Goal: Transaction & Acquisition: Purchase product/service

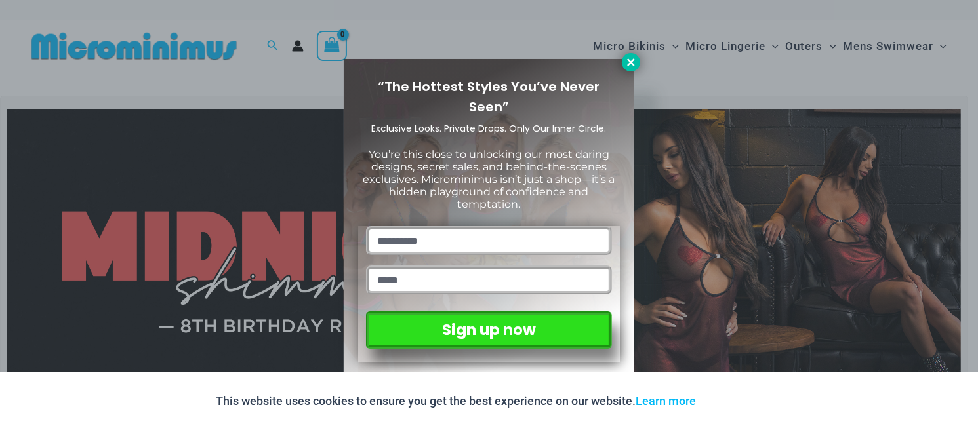
click at [628, 68] on button at bounding box center [631, 62] width 18 height 18
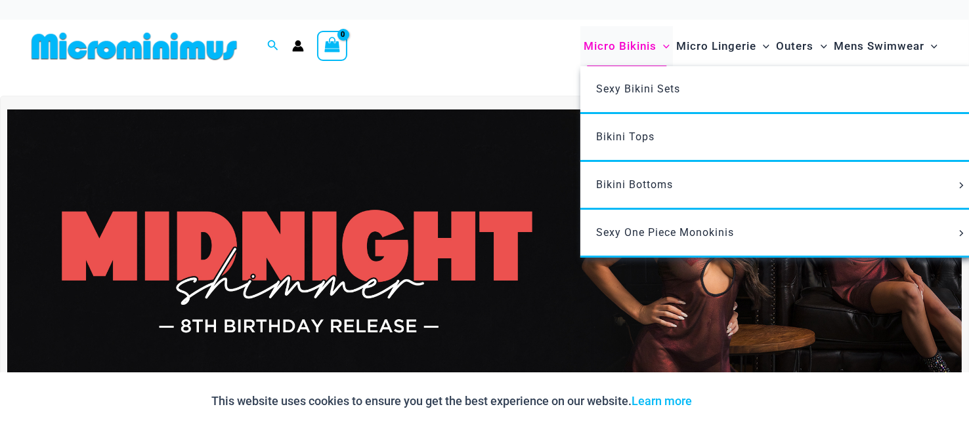
click at [612, 45] on span "Micro Bikinis" at bounding box center [619, 46] width 73 height 33
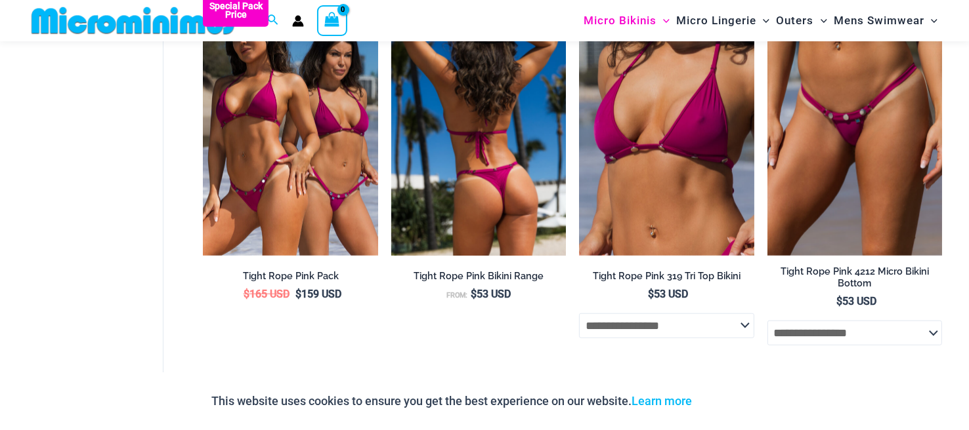
scroll to position [1235, 0]
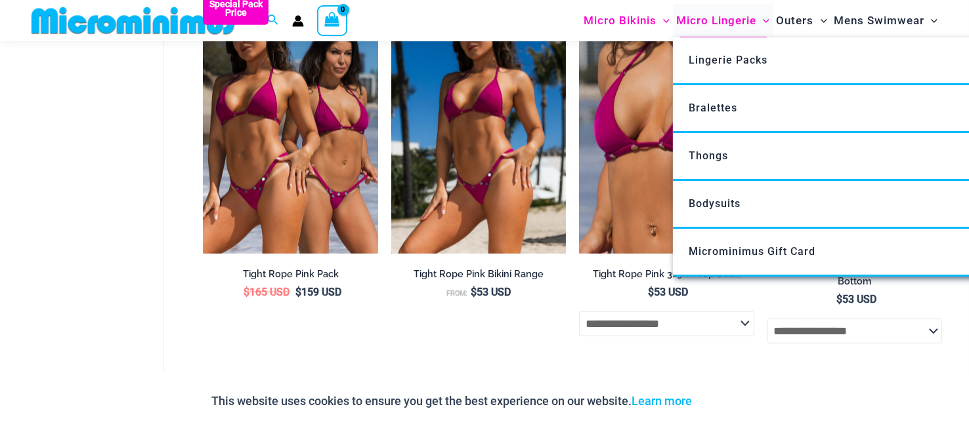
click at [709, 16] on span "Micro Lingerie" at bounding box center [716, 20] width 80 height 33
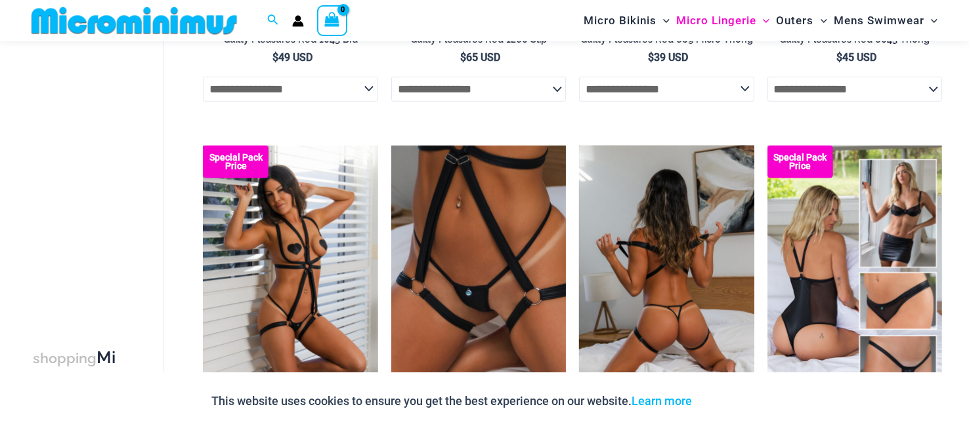
scroll to position [842, 0]
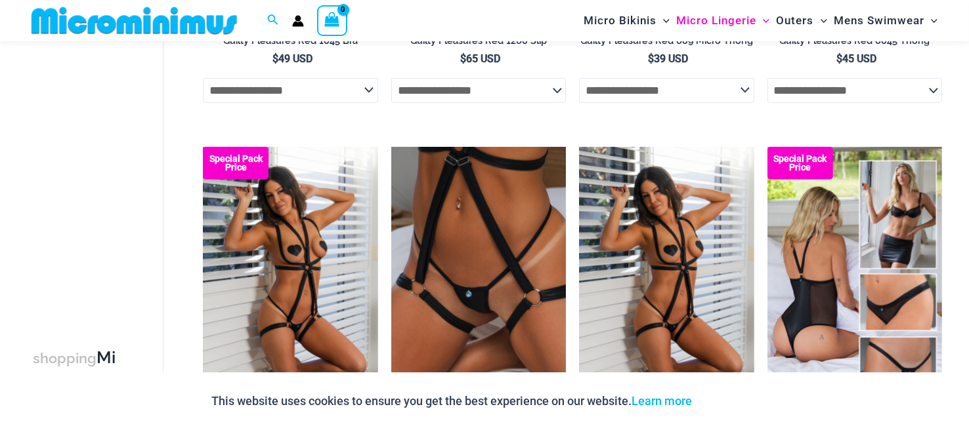
click at [120, 18] on img at bounding box center [134, 21] width 216 height 30
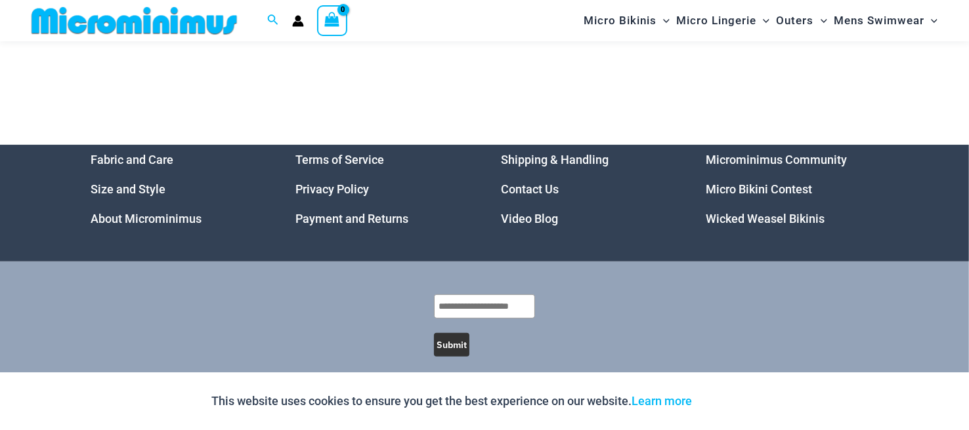
scroll to position [5827, 0]
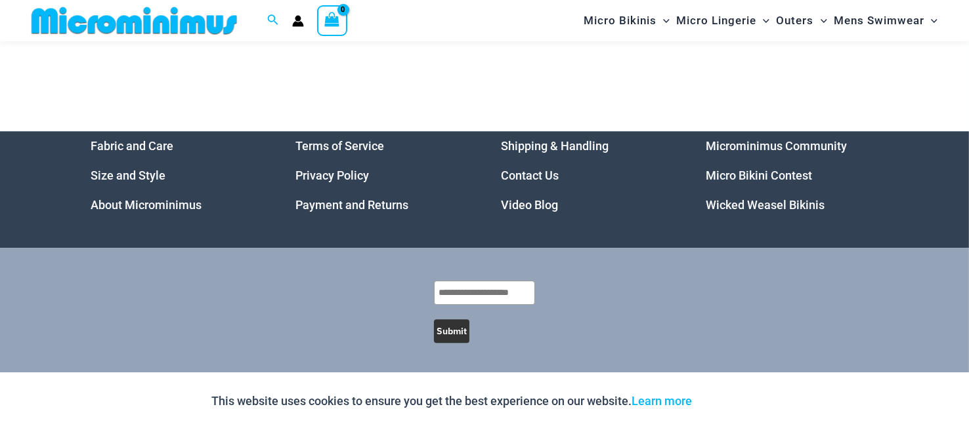
scroll to position [4052, 0]
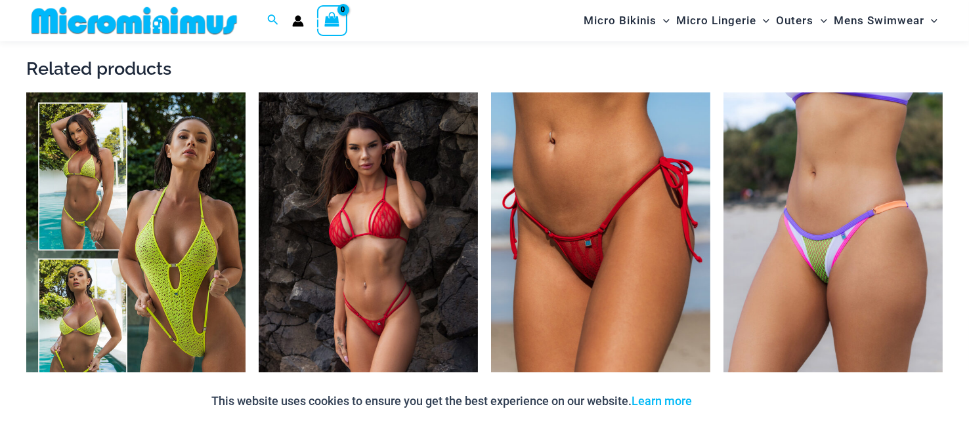
scroll to position [1696, 0]
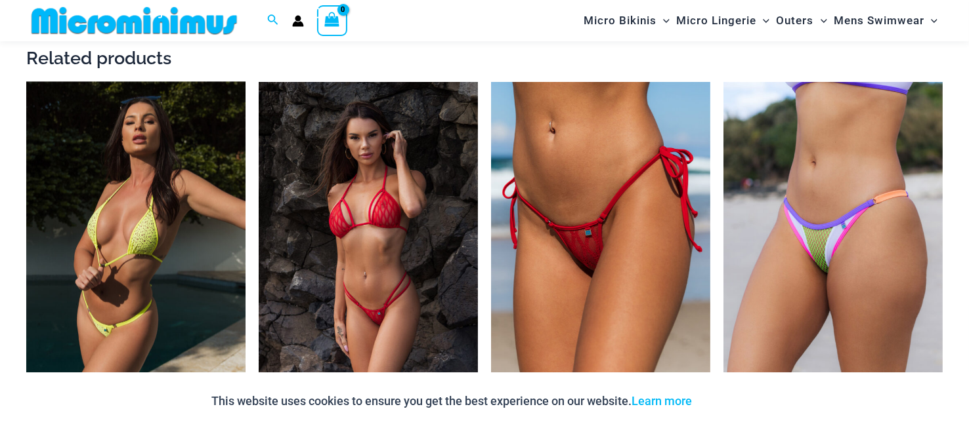
click at [184, 171] on img at bounding box center [135, 246] width 219 height 329
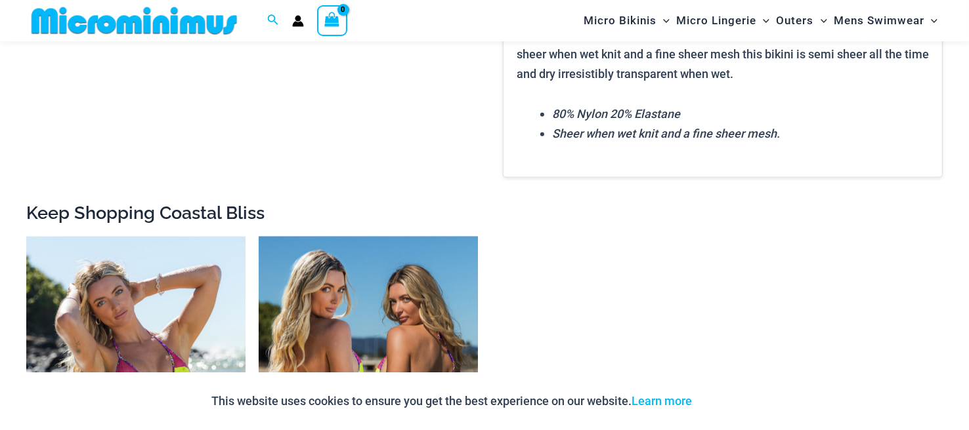
scroll to position [1891, 0]
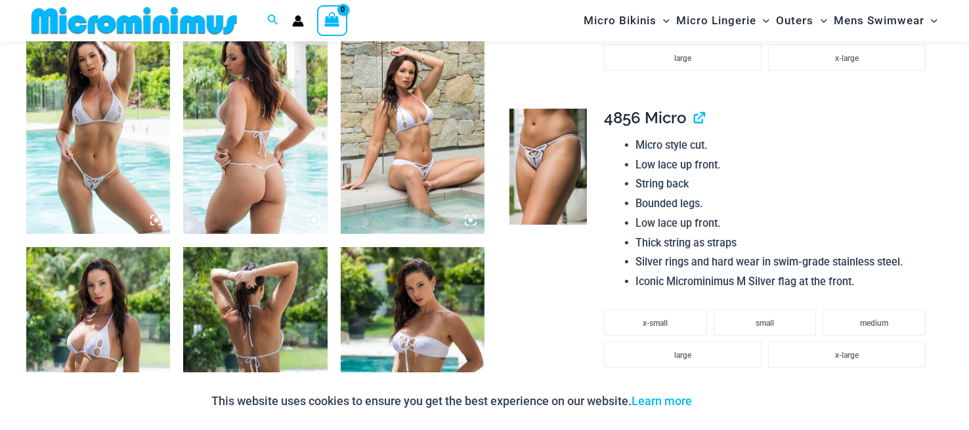
scroll to position [974, 0]
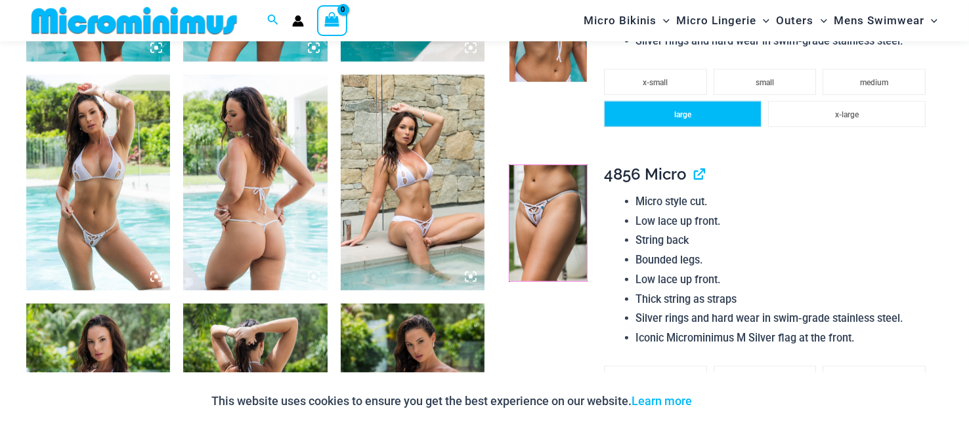
click at [509, 165] on link at bounding box center [547, 223] width 77 height 116
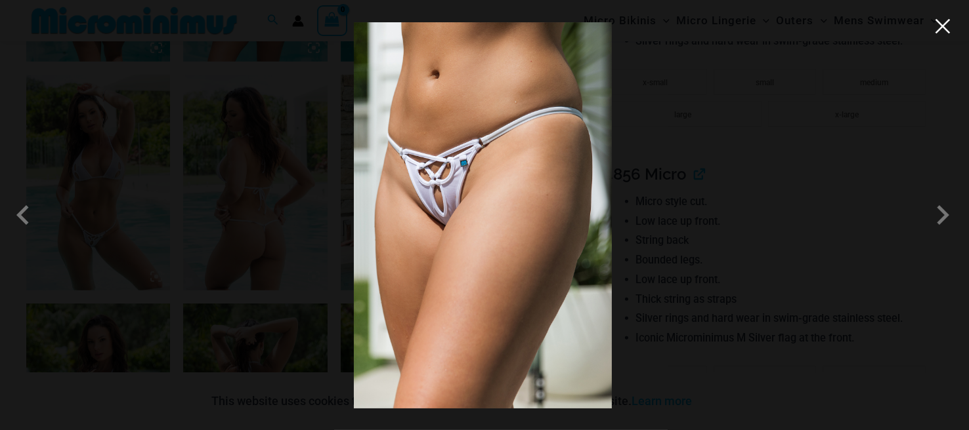
click at [945, 29] on button "Close" at bounding box center [942, 26] width 20 height 20
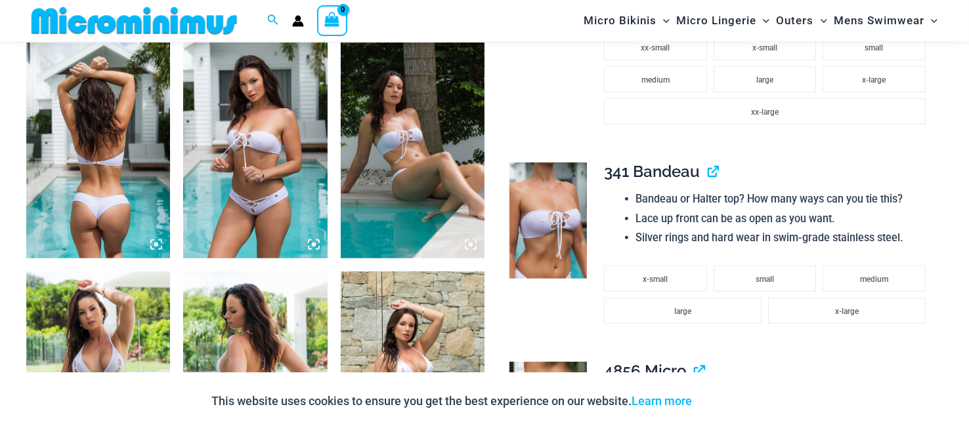
scroll to position [777, 0]
drag, startPoint x: 30, startPoint y: 145, endPoint x: 103, endPoint y: 128, distance: 74.8
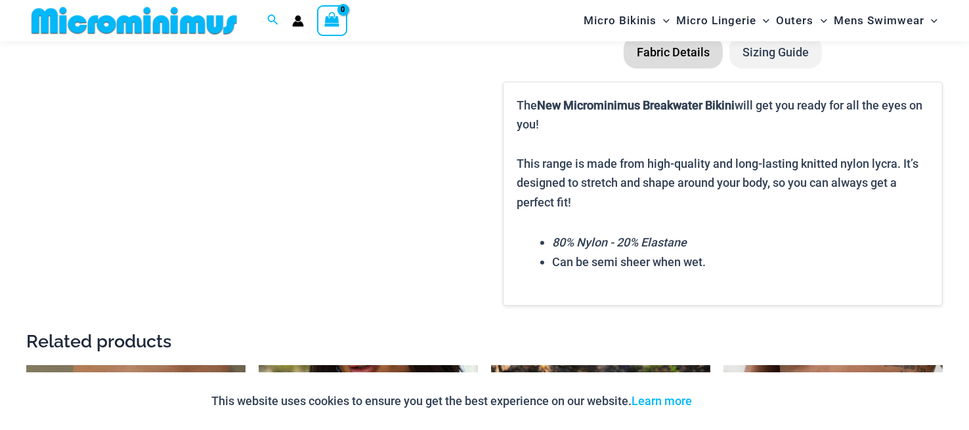
scroll to position [2352, 0]
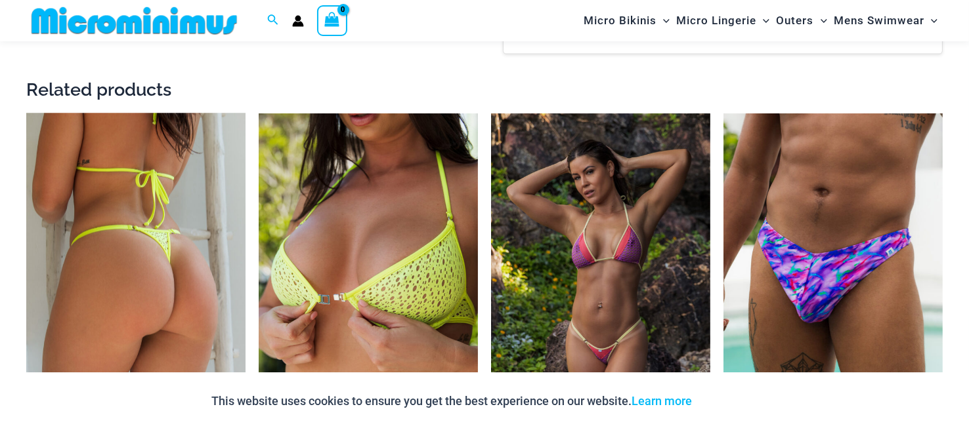
click at [138, 247] on img at bounding box center [135, 278] width 219 height 329
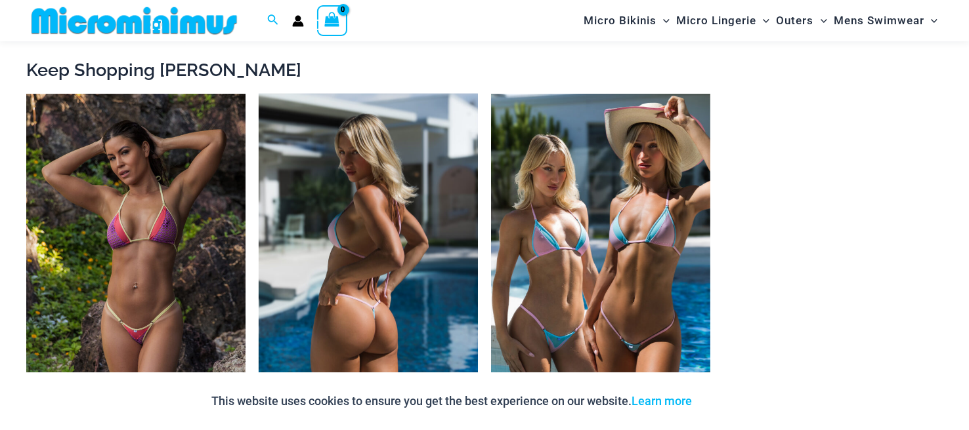
scroll to position [1300, 0]
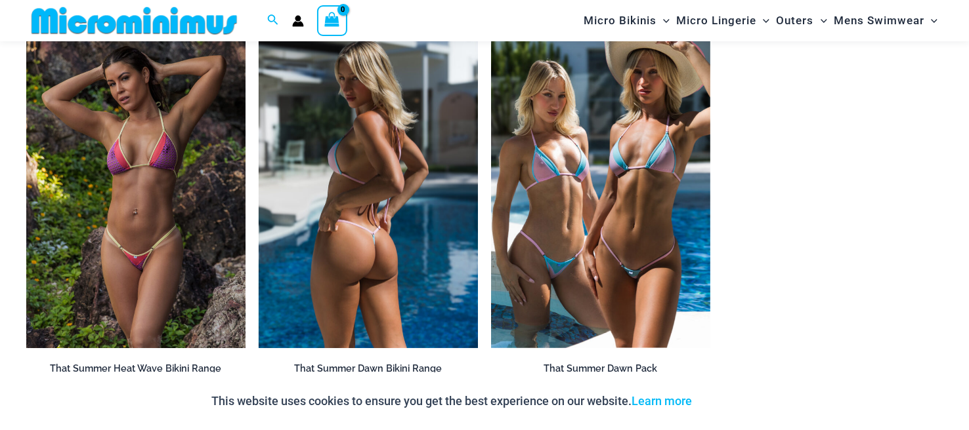
click at [395, 184] on img at bounding box center [368, 184] width 219 height 329
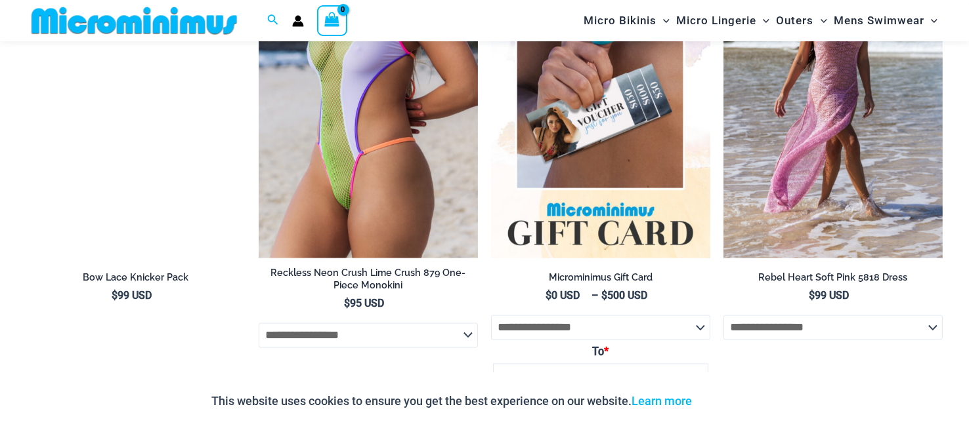
scroll to position [2285, 0]
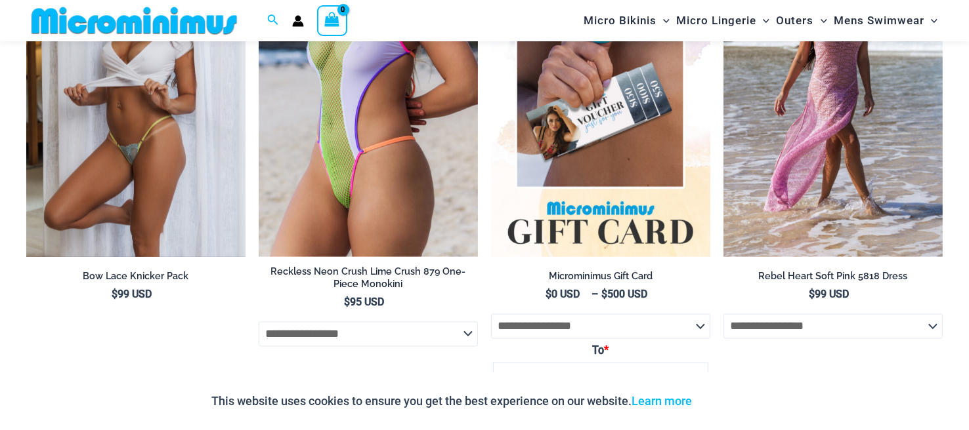
click at [165, 163] on img at bounding box center [135, 92] width 219 height 329
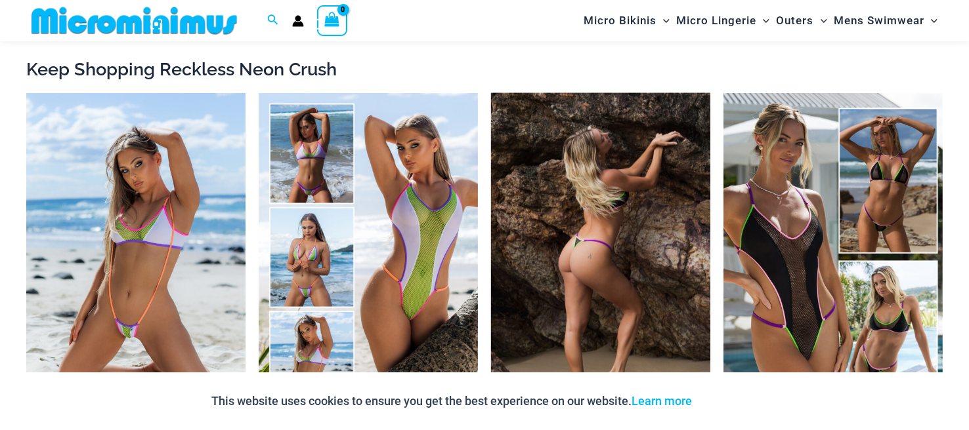
scroll to position [1236, 0]
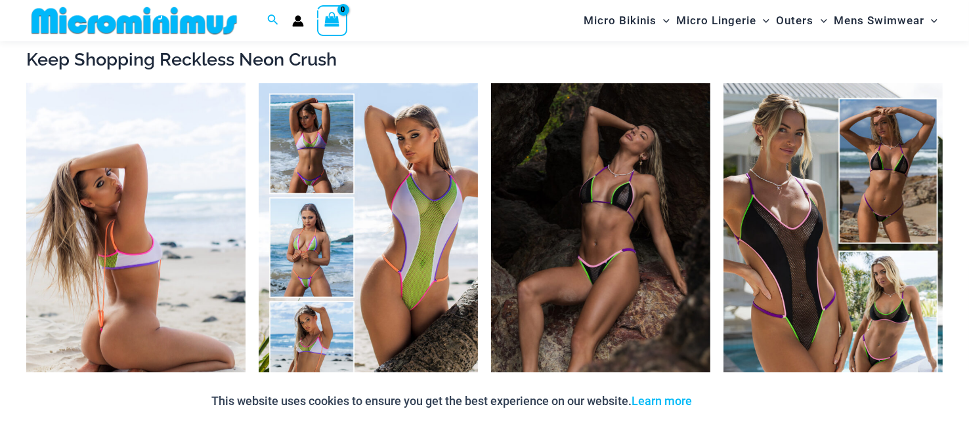
drag, startPoint x: 205, startPoint y: 208, endPoint x: 150, endPoint y: 199, distance: 55.1
click at [150, 199] on img at bounding box center [135, 247] width 219 height 329
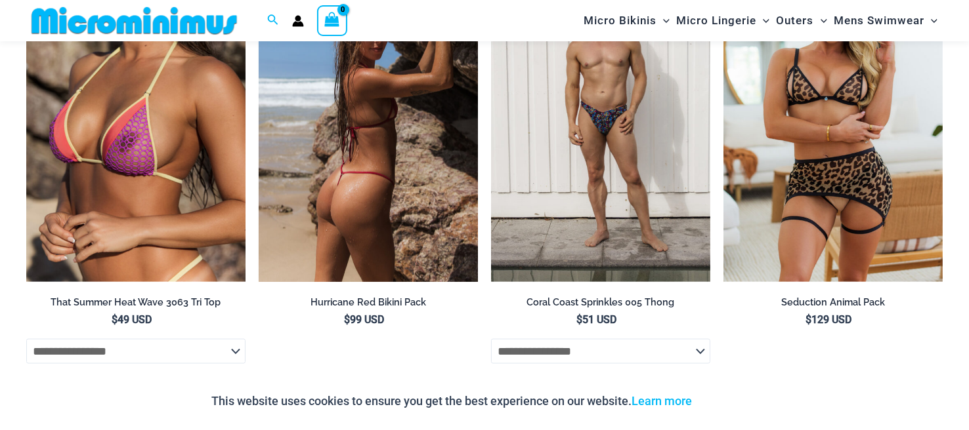
scroll to position [1825, 0]
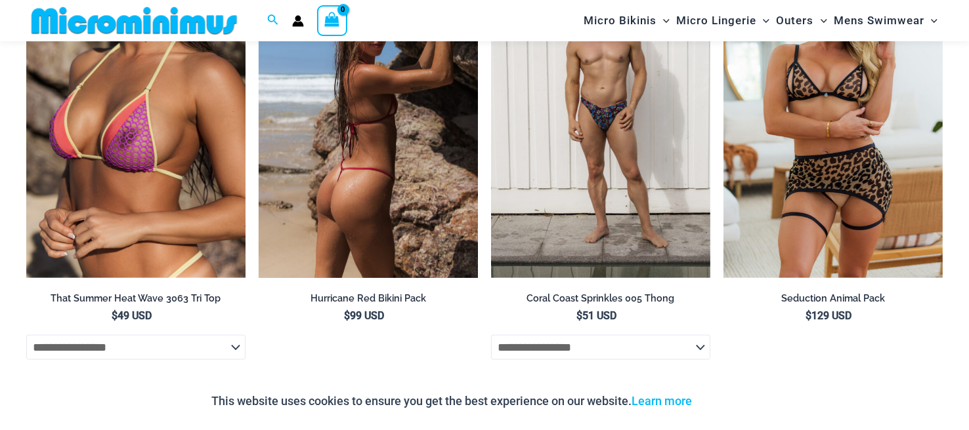
click at [411, 219] on img at bounding box center [368, 113] width 219 height 329
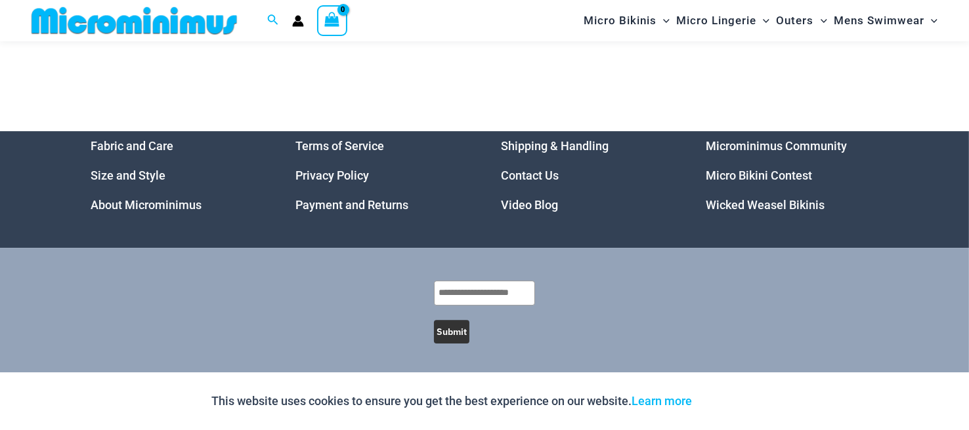
scroll to position [4123, 0]
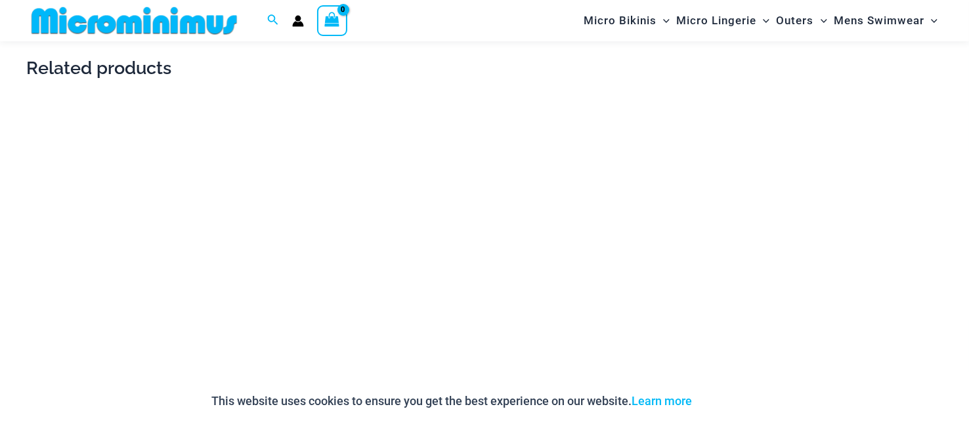
scroll to position [1562, 0]
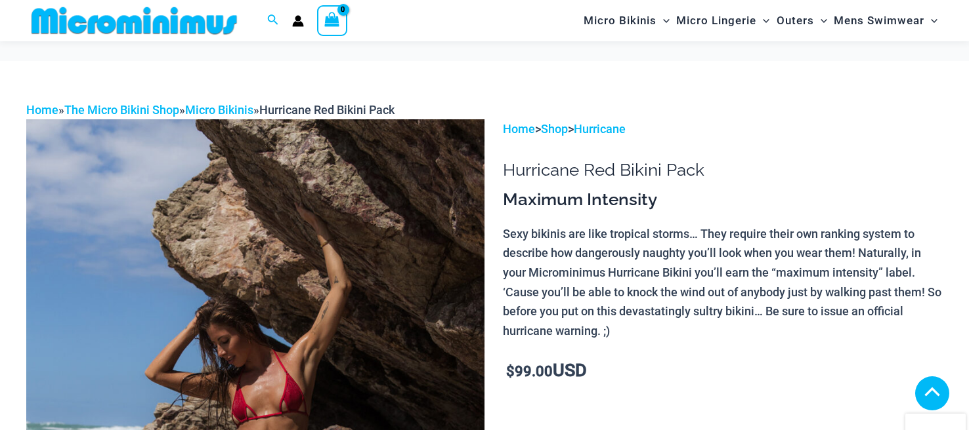
scroll to position [262, 0]
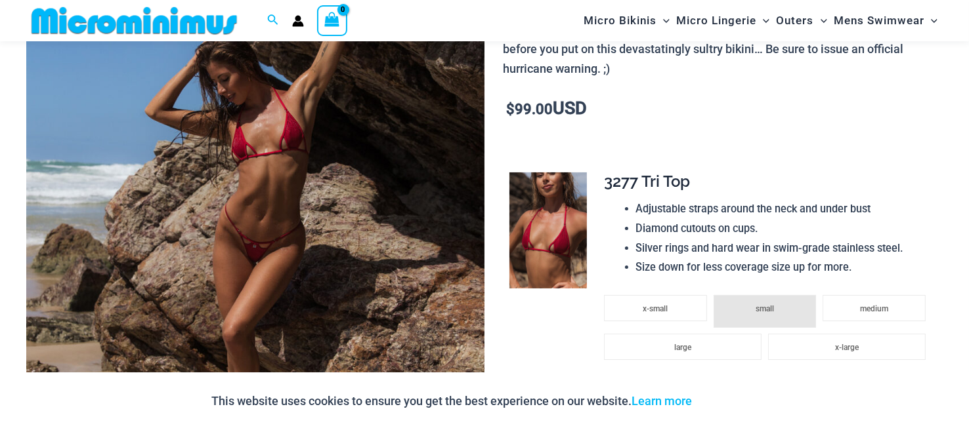
click at [215, 229] on img at bounding box center [255, 200] width 458 height 687
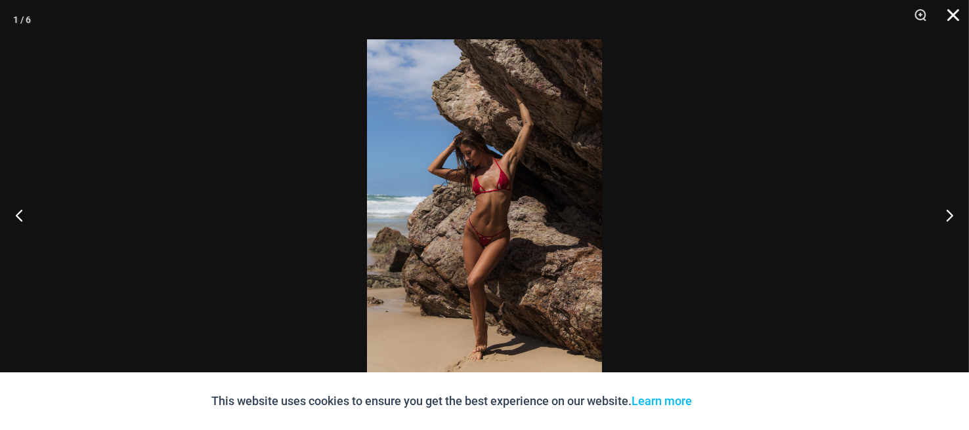
click at [946, 14] on button "Close" at bounding box center [948, 19] width 33 height 39
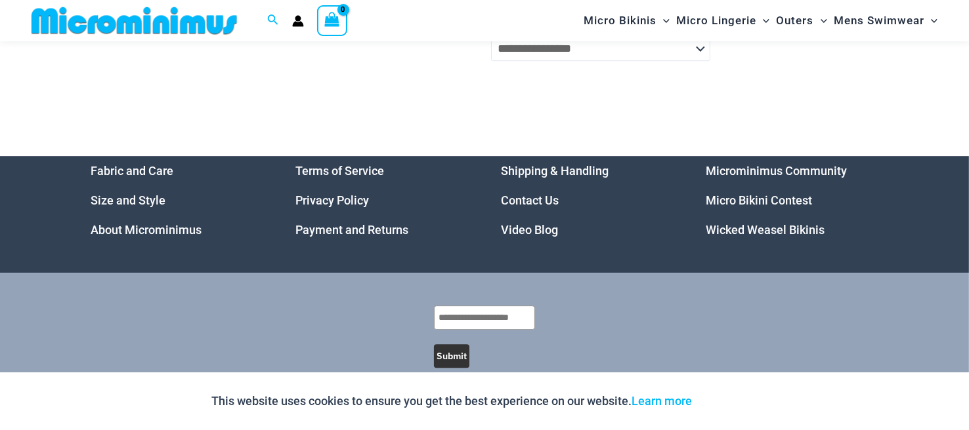
scroll to position [4112, 0]
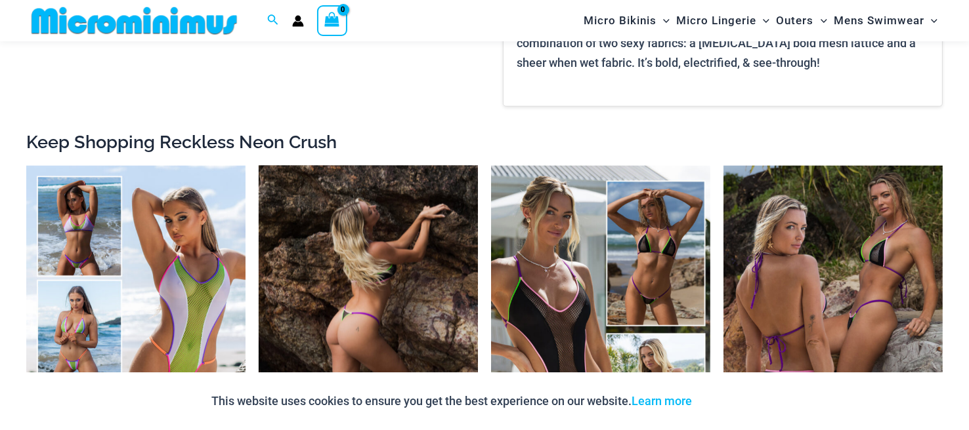
scroll to position [2165, 0]
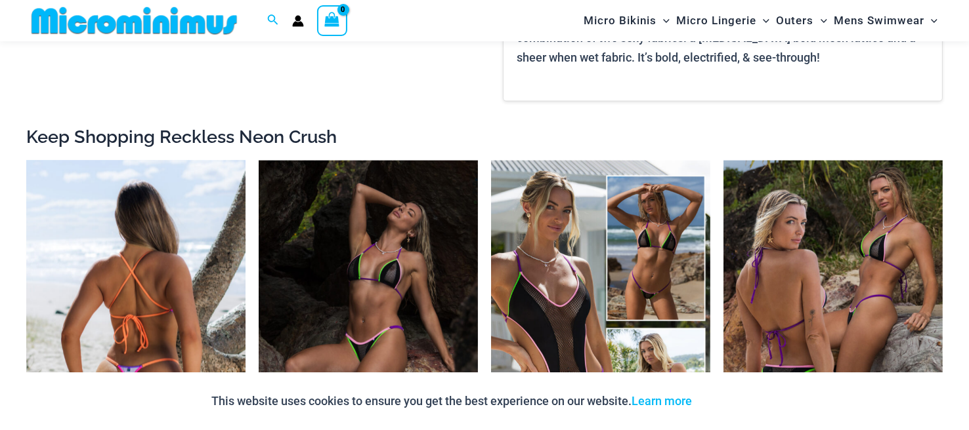
click at [177, 239] on img at bounding box center [135, 325] width 219 height 329
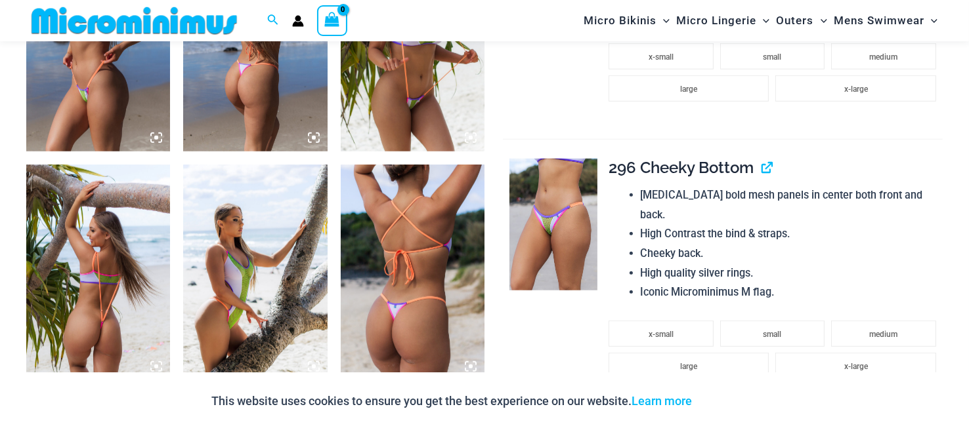
scroll to position [1181, 0]
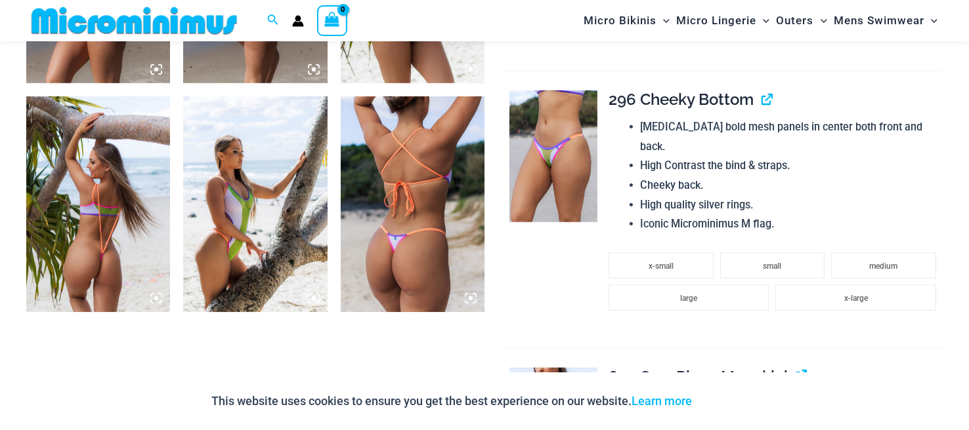
drag, startPoint x: 388, startPoint y: 222, endPoint x: 421, endPoint y: 234, distance: 35.1
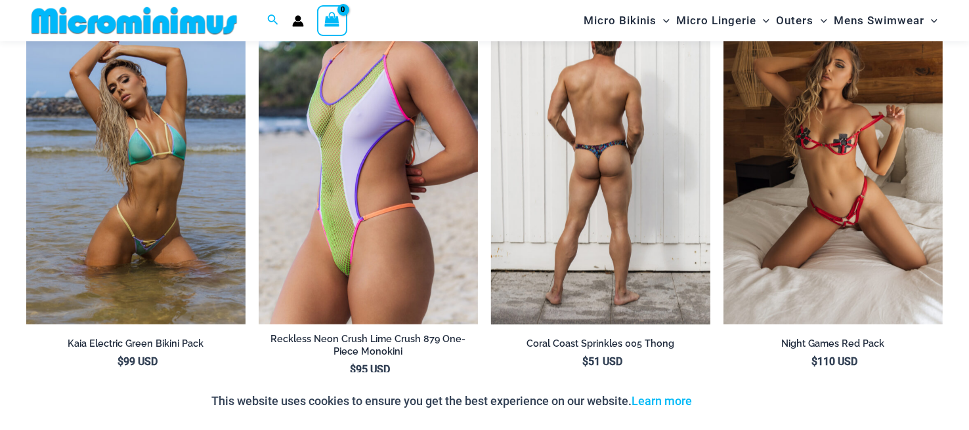
scroll to position [3215, 0]
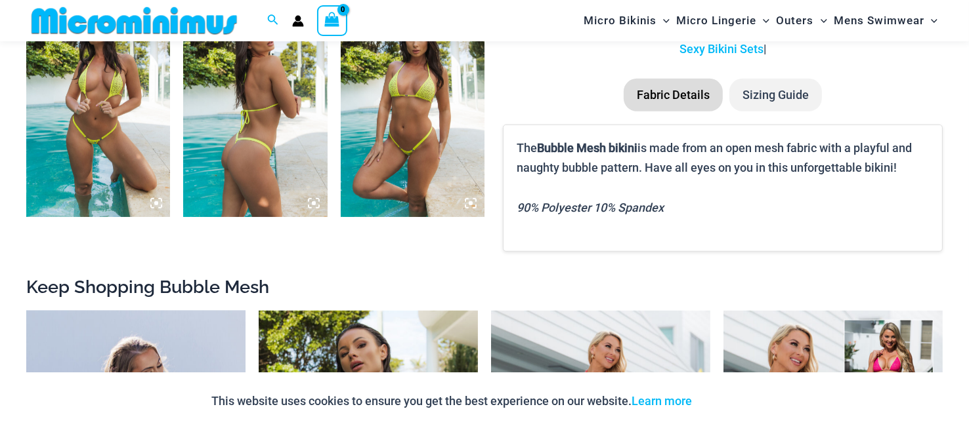
scroll to position [1312, 0]
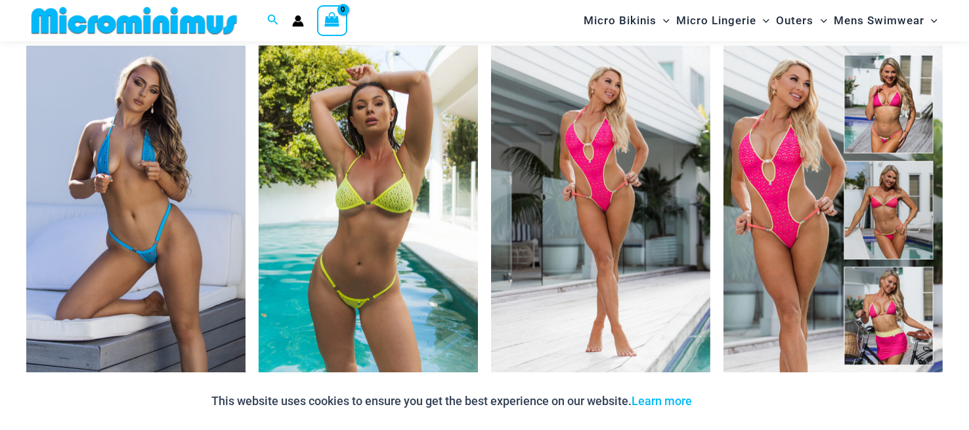
click at [362, 190] on img at bounding box center [368, 210] width 219 height 329
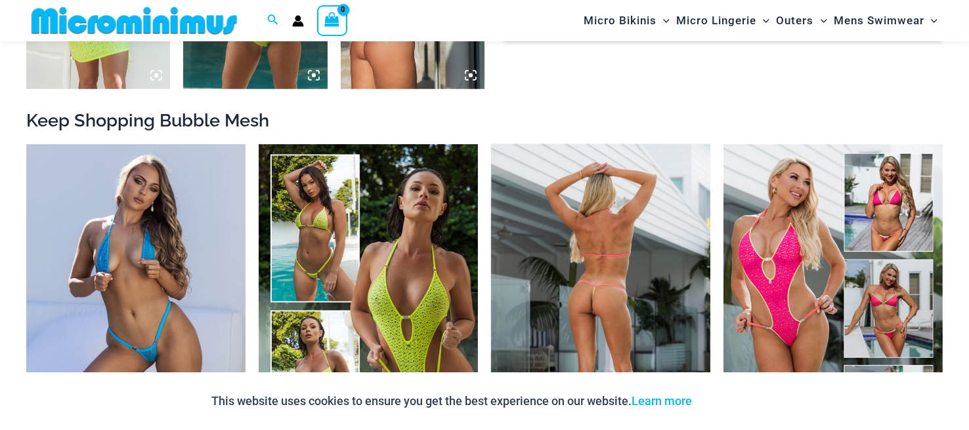
scroll to position [1431, 0]
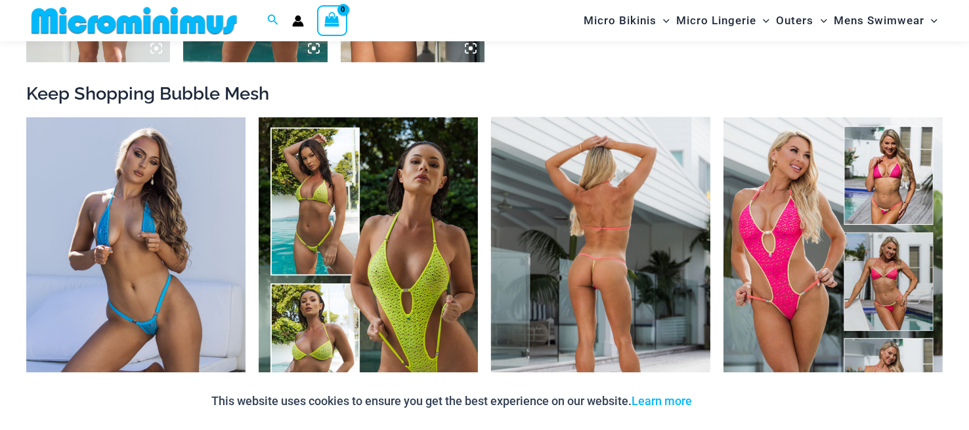
click at [617, 228] on img at bounding box center [600, 281] width 219 height 329
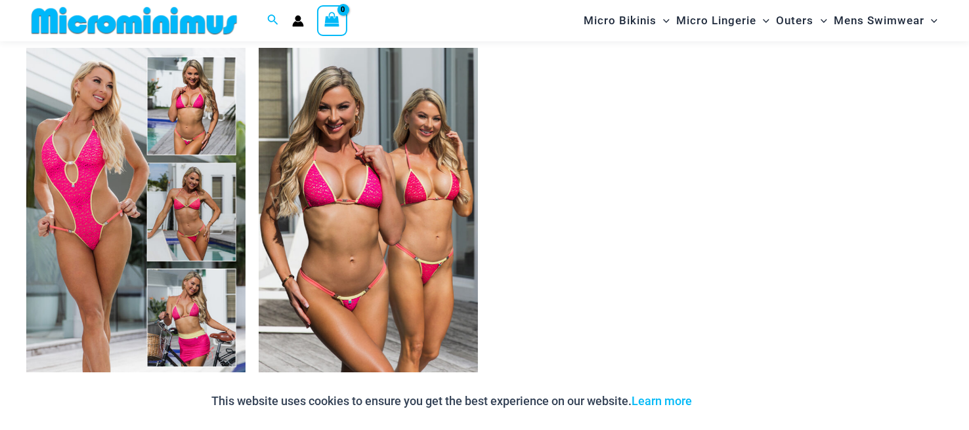
scroll to position [2362, 0]
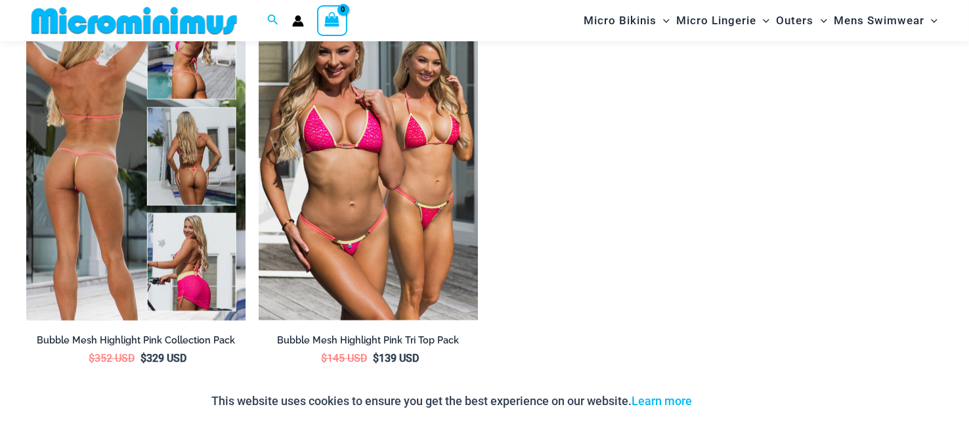
click at [186, 194] on img at bounding box center [135, 156] width 219 height 329
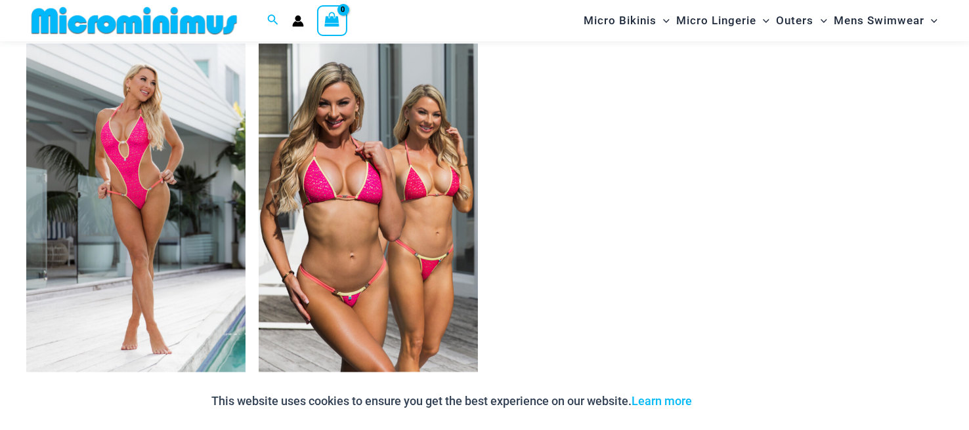
scroll to position [2755, 0]
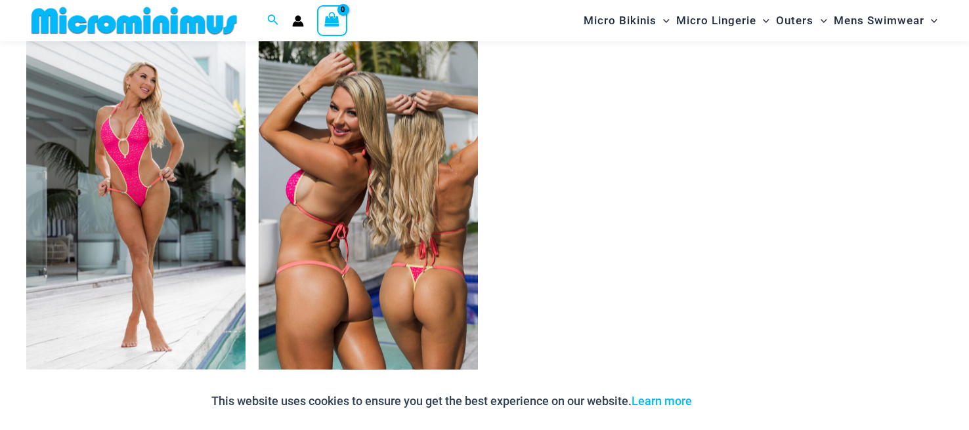
click at [385, 222] on img at bounding box center [368, 205] width 219 height 329
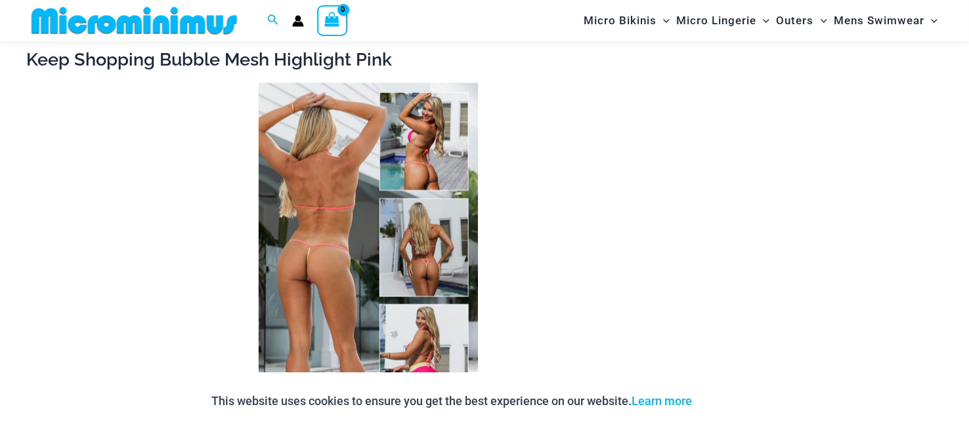
scroll to position [2034, 0]
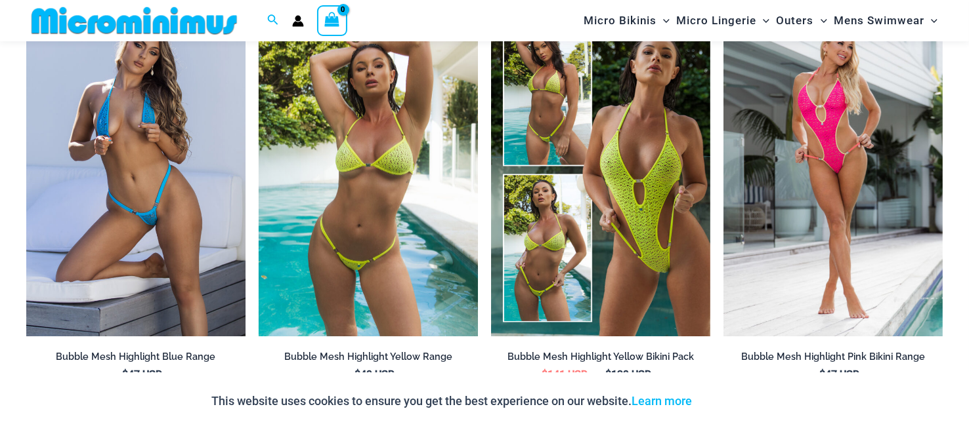
scroll to position [1312, 0]
click at [355, 212] on img at bounding box center [368, 171] width 219 height 329
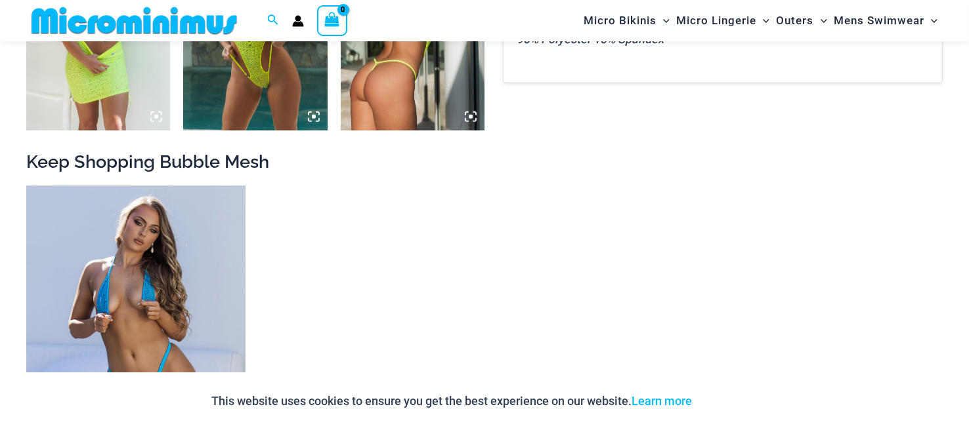
scroll to position [1367, 0]
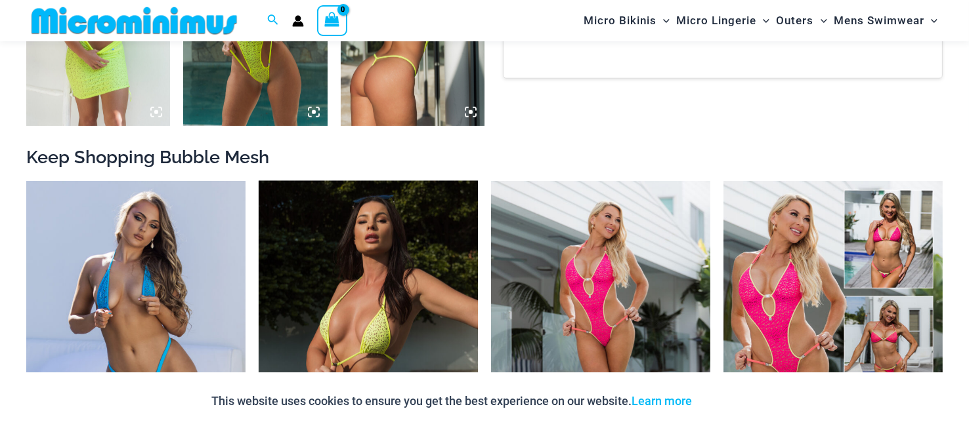
click at [390, 266] on img at bounding box center [368, 345] width 219 height 329
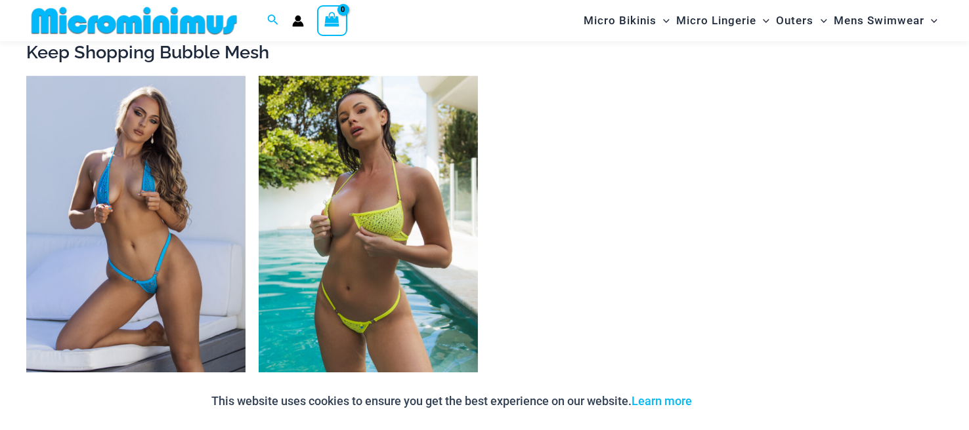
scroll to position [1312, 0]
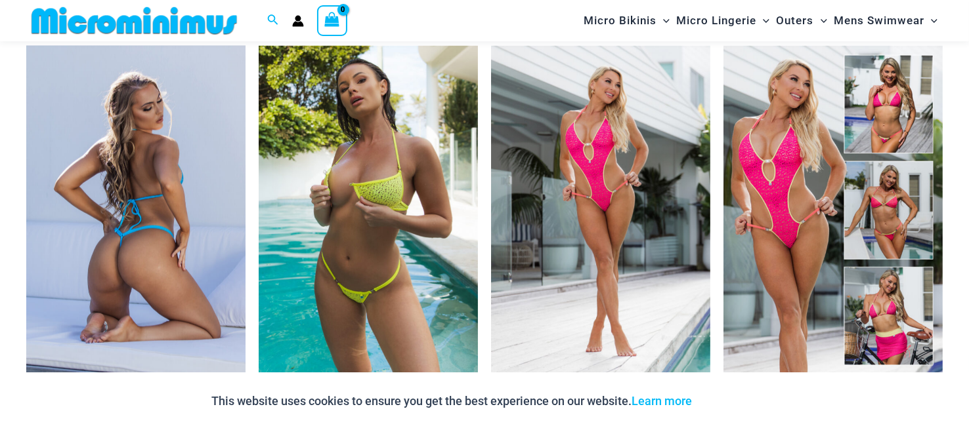
click at [169, 247] on img at bounding box center [135, 210] width 219 height 329
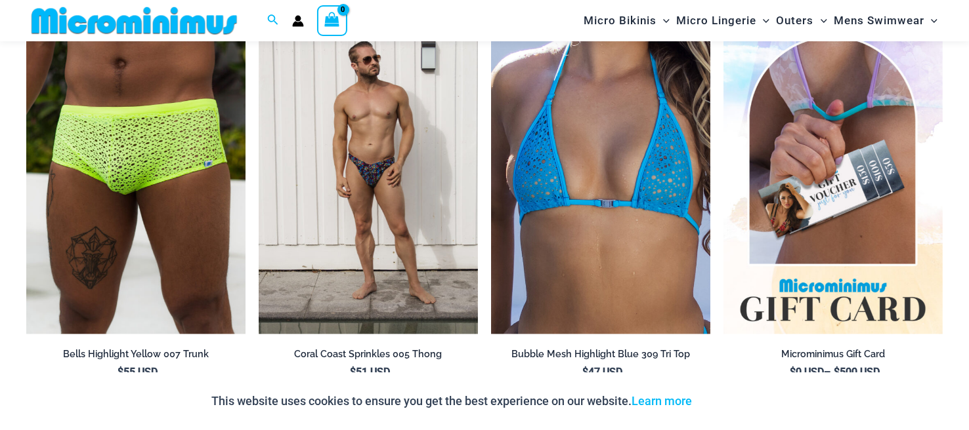
scroll to position [2493, 0]
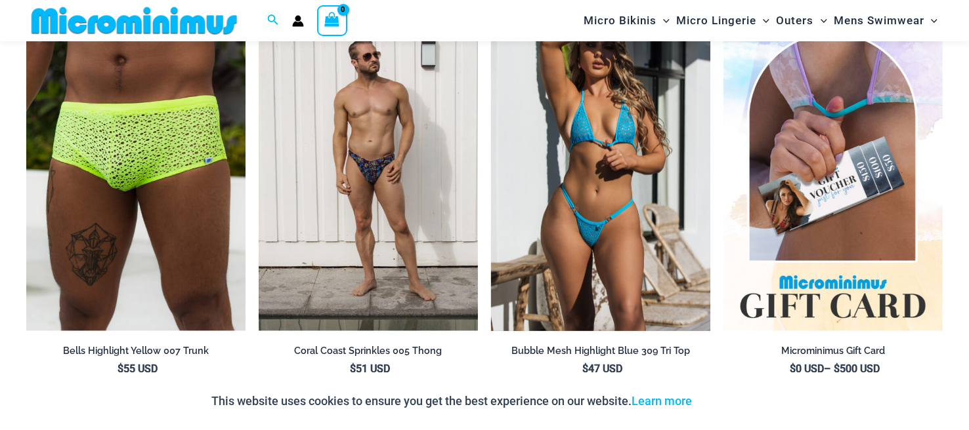
click at [610, 238] on img at bounding box center [600, 167] width 219 height 329
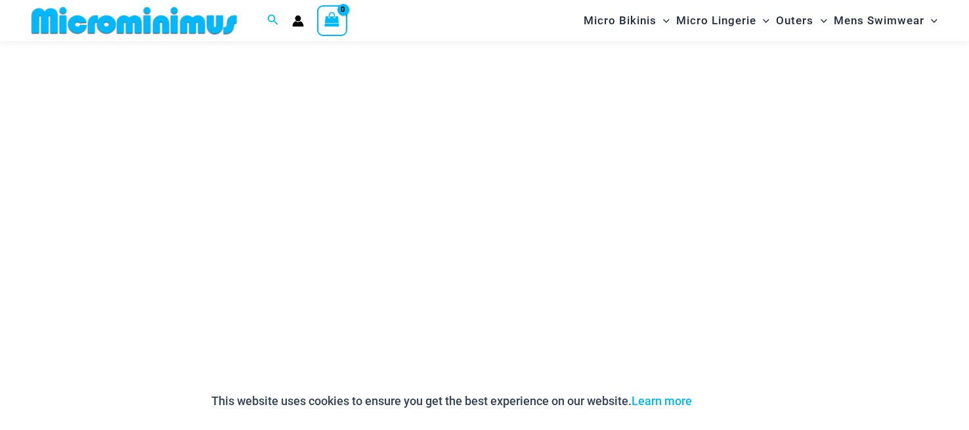
scroll to position [3793, 0]
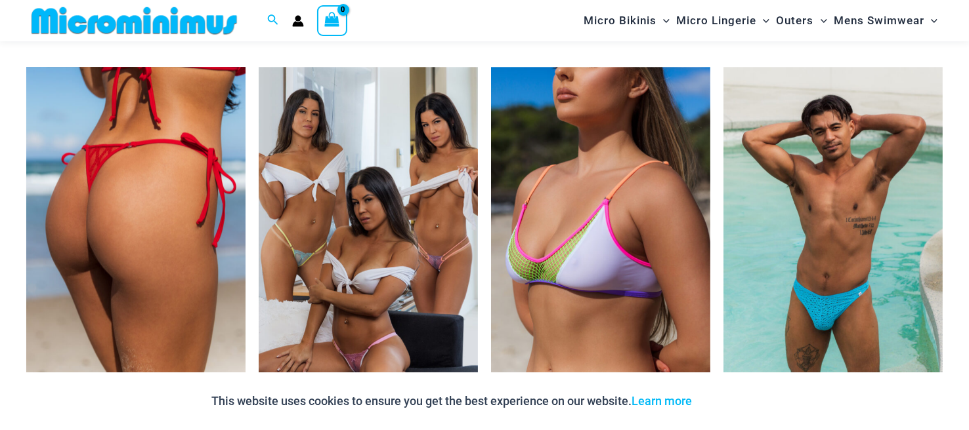
click at [175, 256] on img at bounding box center [135, 231] width 219 height 329
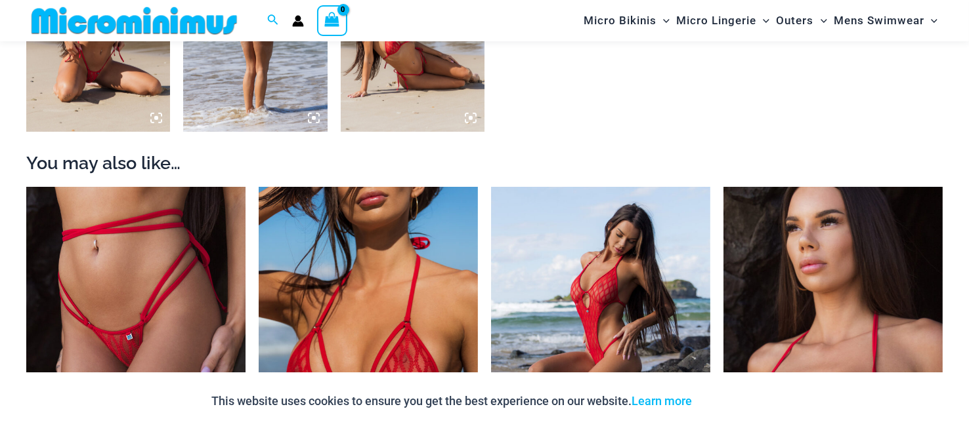
scroll to position [1176, 0]
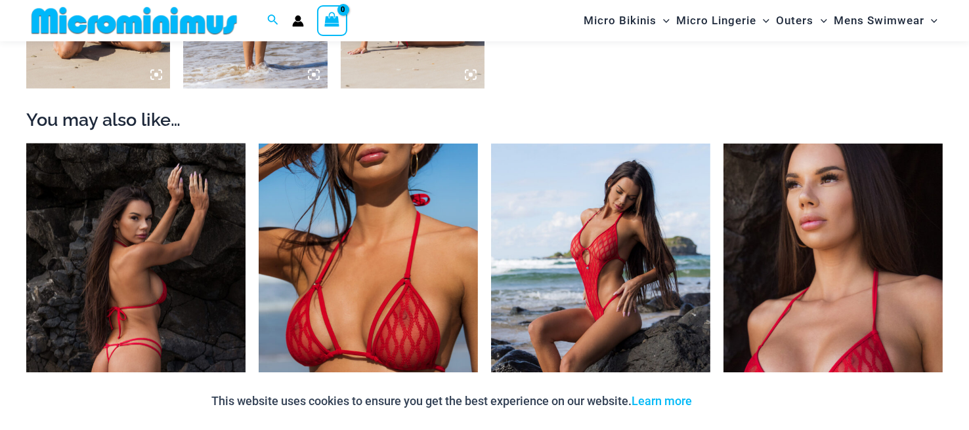
click at [171, 264] on img at bounding box center [135, 308] width 219 height 329
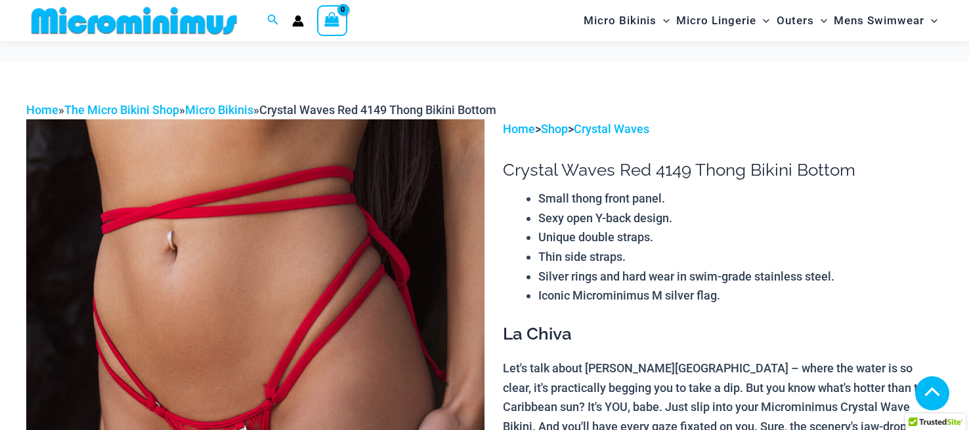
scroll to position [1312, 0]
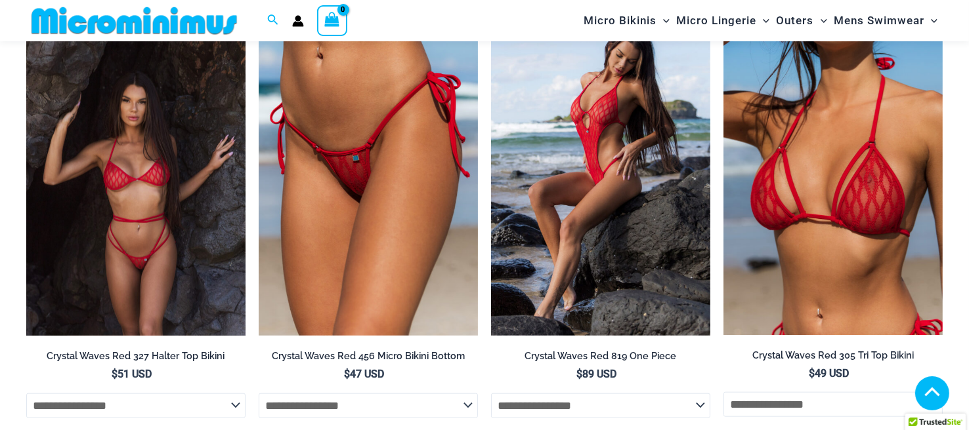
click at [174, 231] on img at bounding box center [135, 171] width 219 height 329
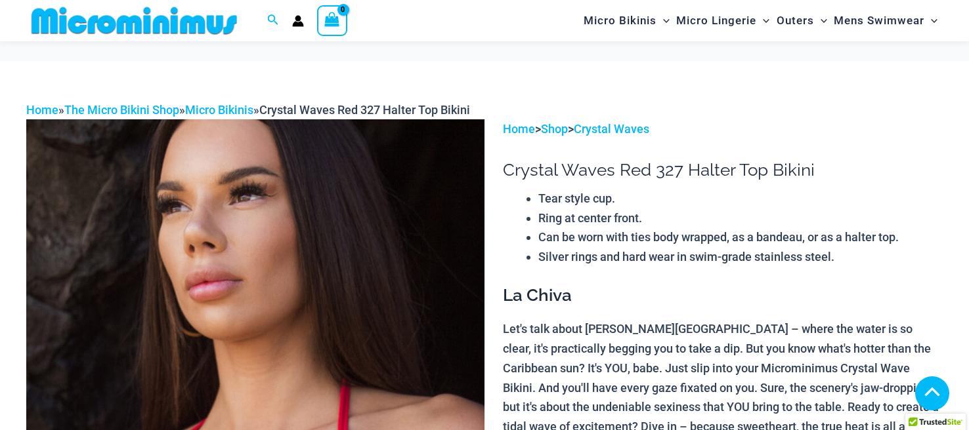
scroll to position [1178, 0]
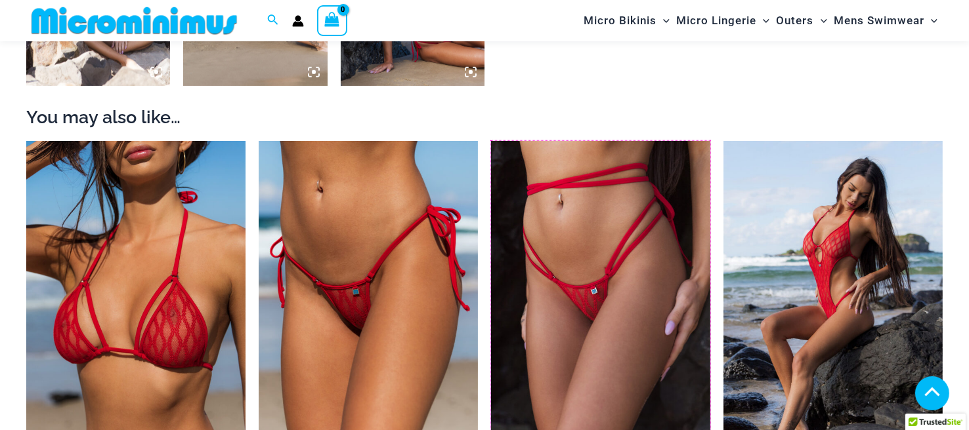
click at [491, 141] on img at bounding box center [491, 141] width 0 height 0
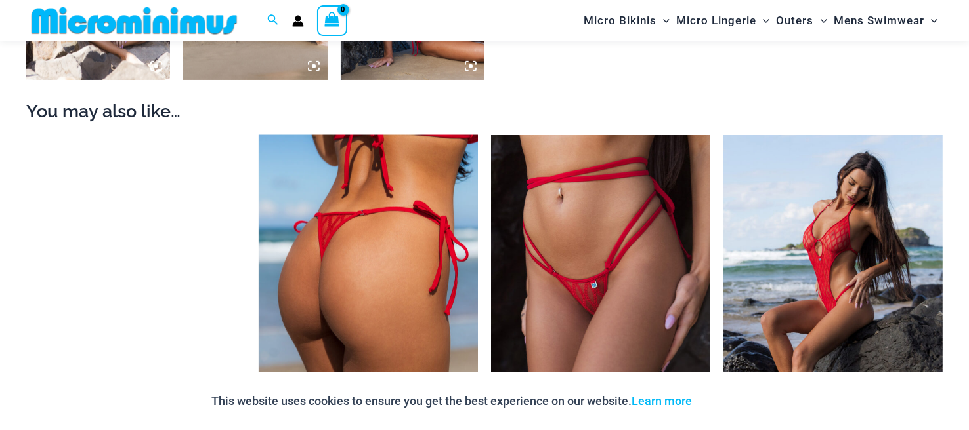
scroll to position [1178, 0]
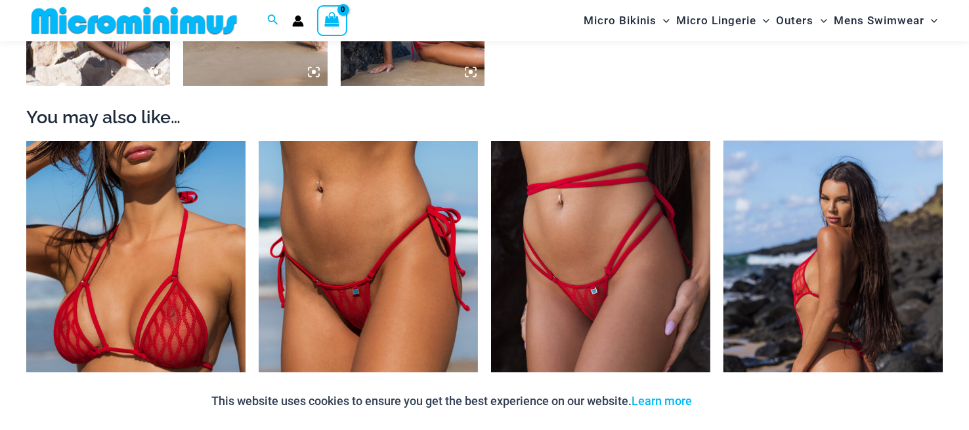
click at [754, 279] on img at bounding box center [832, 305] width 219 height 329
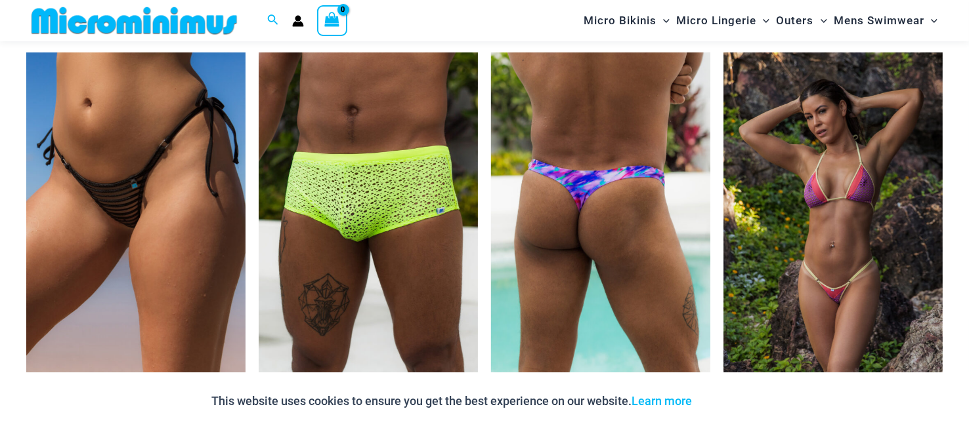
scroll to position [4331, 0]
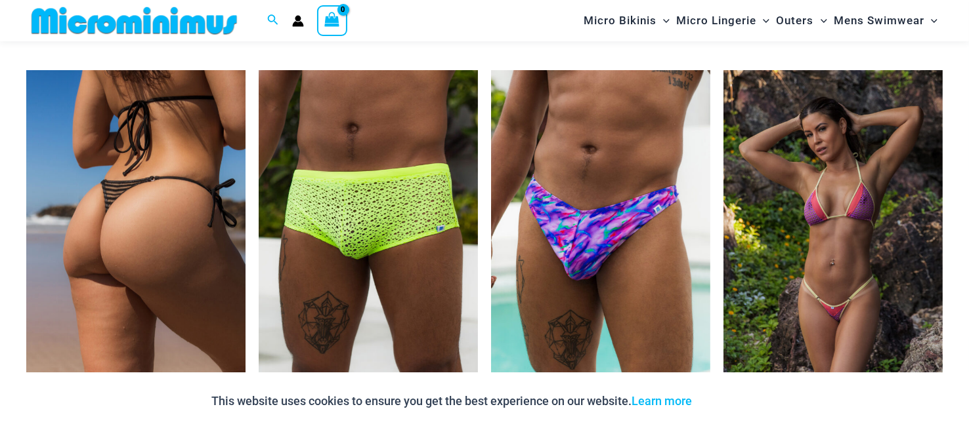
click at [161, 230] on img at bounding box center [135, 234] width 219 height 329
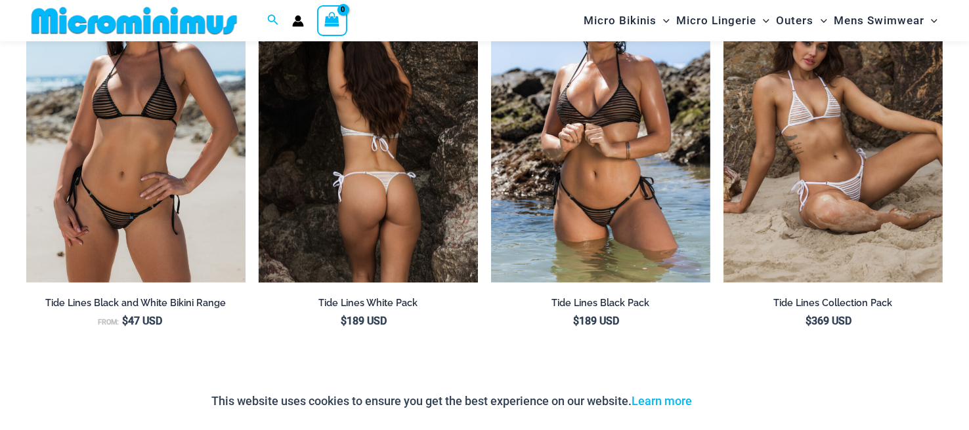
scroll to position [1371, 0]
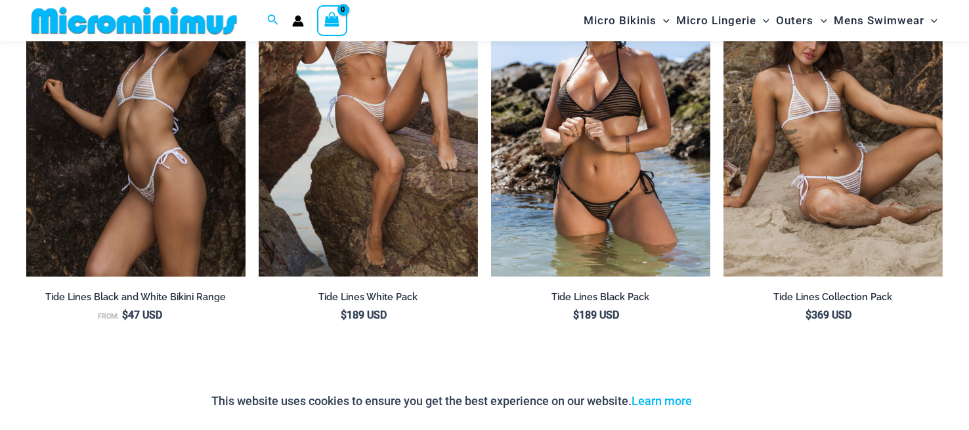
drag, startPoint x: 191, startPoint y: 166, endPoint x: 157, endPoint y: 142, distance: 41.0
click at [157, 142] on img at bounding box center [135, 112] width 219 height 329
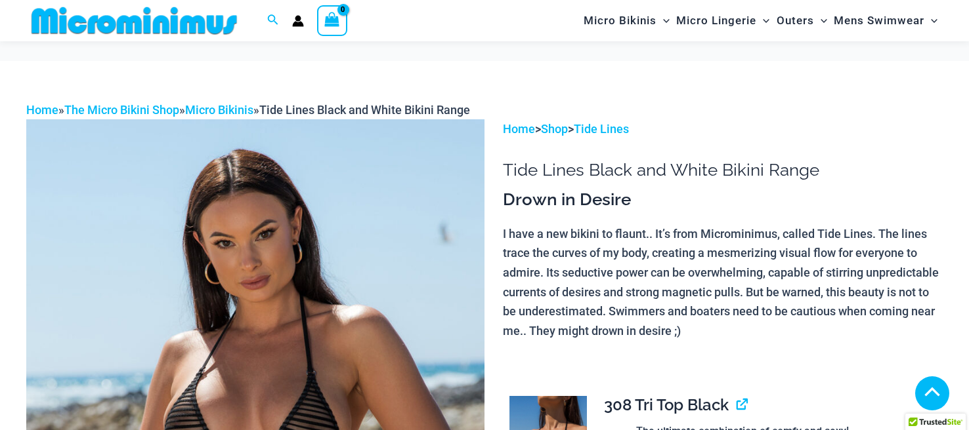
scroll to position [262, 0]
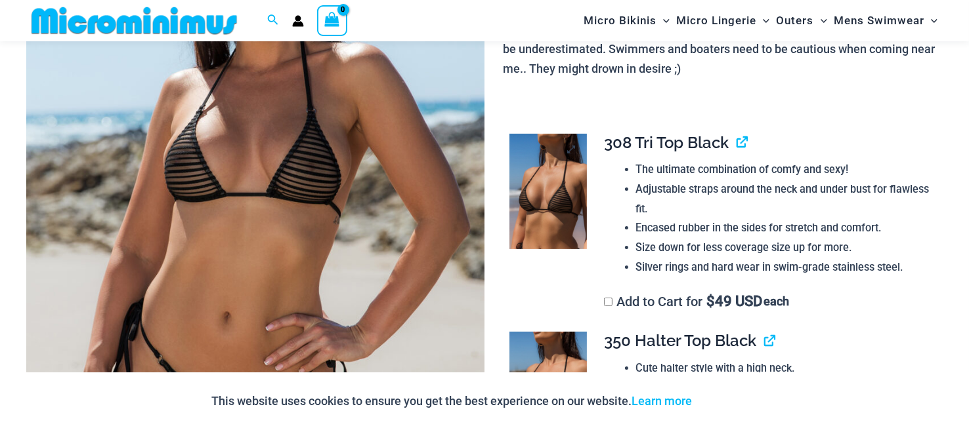
drag, startPoint x: 514, startPoint y: 178, endPoint x: 539, endPoint y: 167, distance: 27.3
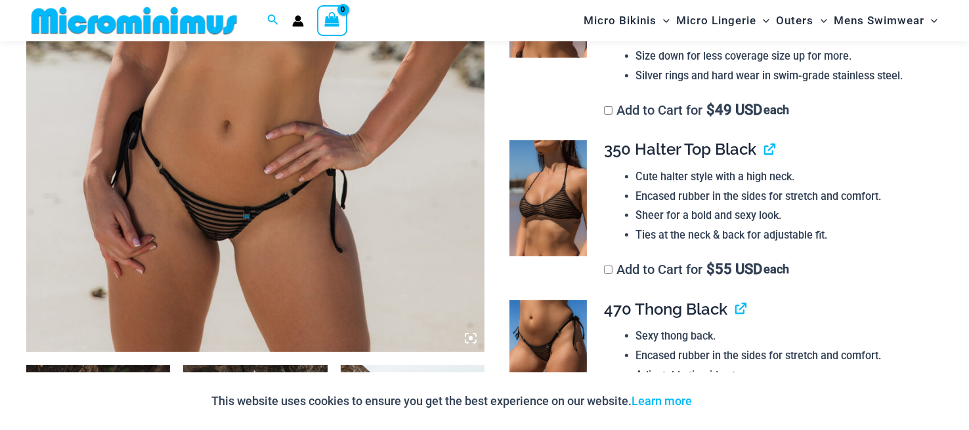
scroll to position [447, 0]
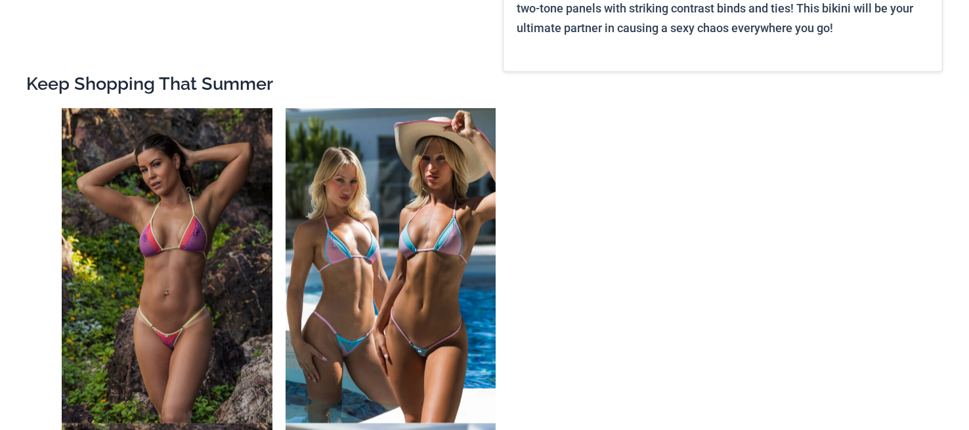
scroll to position [1575, 0]
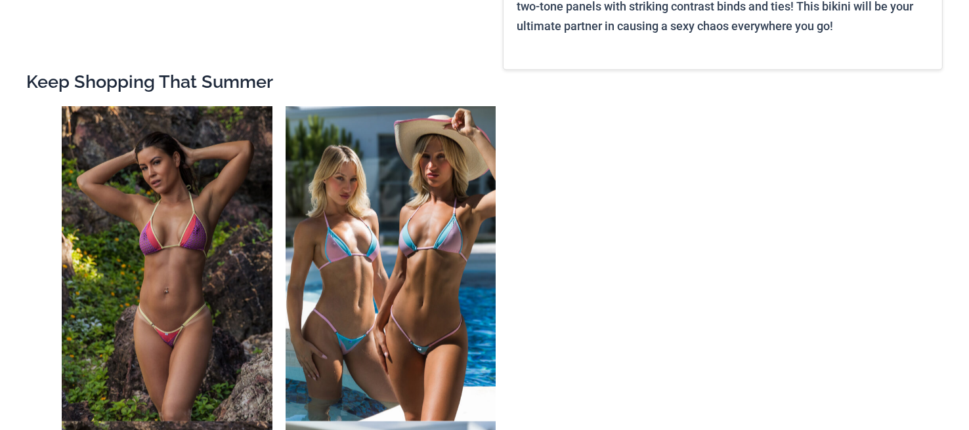
click at [411, 261] on img at bounding box center [390, 264] width 211 height 316
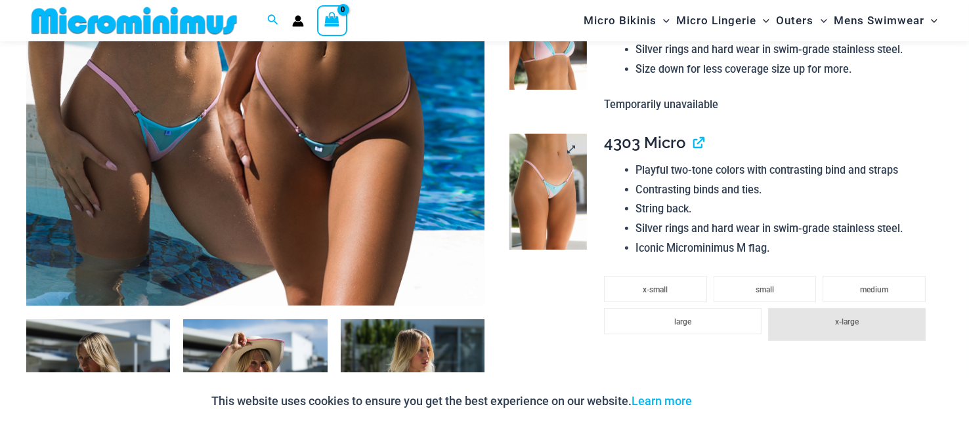
scroll to position [459, 0]
